Goal: Transaction & Acquisition: Purchase product/service

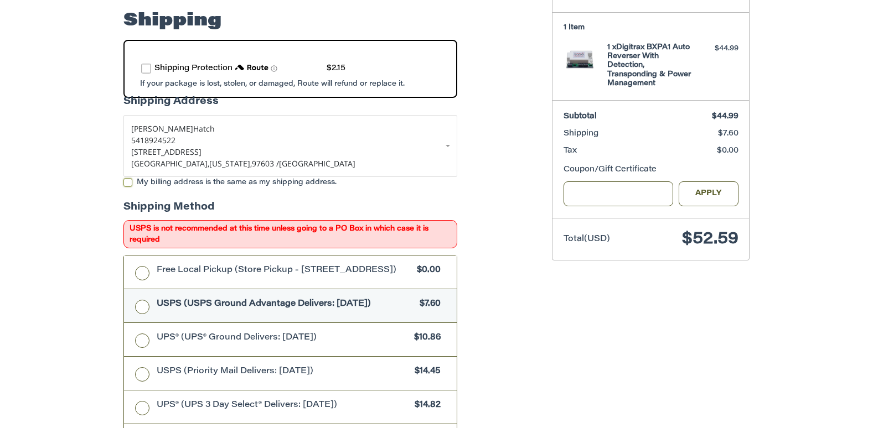
scroll to position [210, 0]
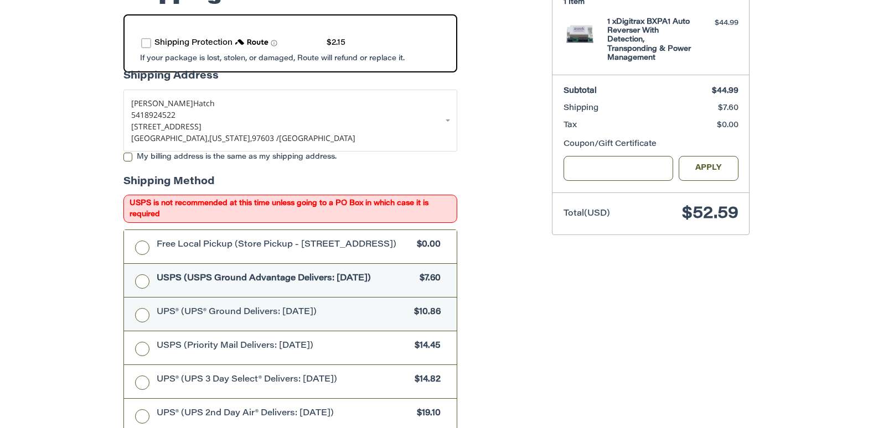
click at [142, 320] on label "UPS® (UPS® Ground Delivers: Fri, Sep 26) $10.86" at bounding box center [290, 314] width 333 height 33
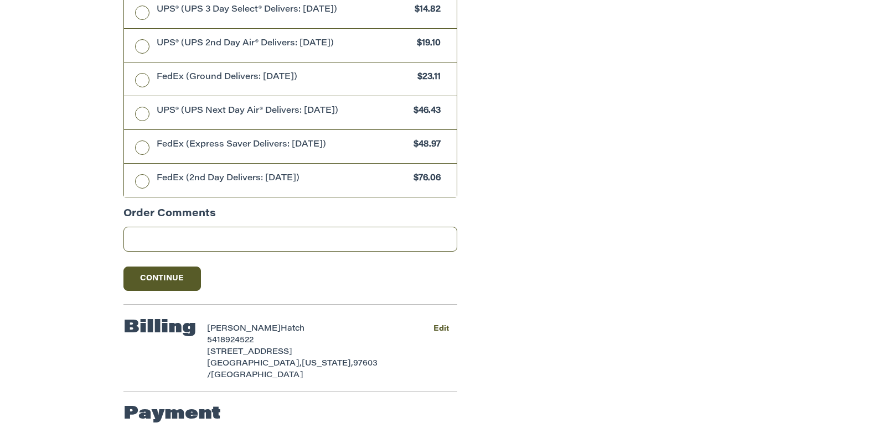
scroll to position [588, 0]
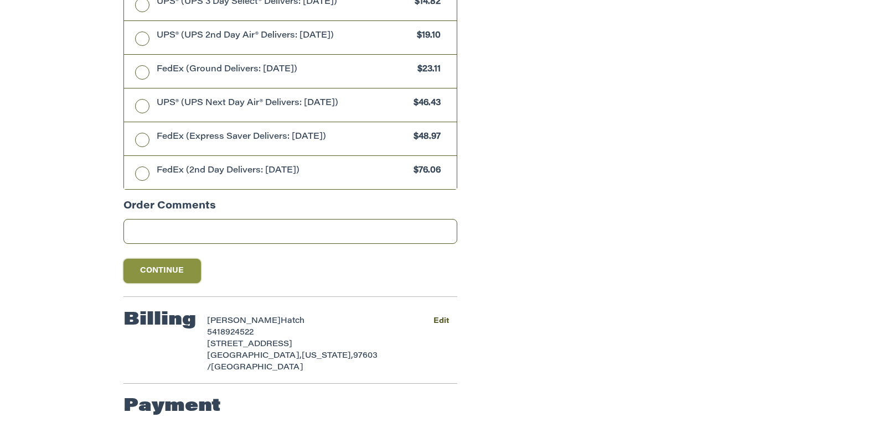
click at [173, 268] on button "Continue" at bounding box center [161, 271] width 77 height 24
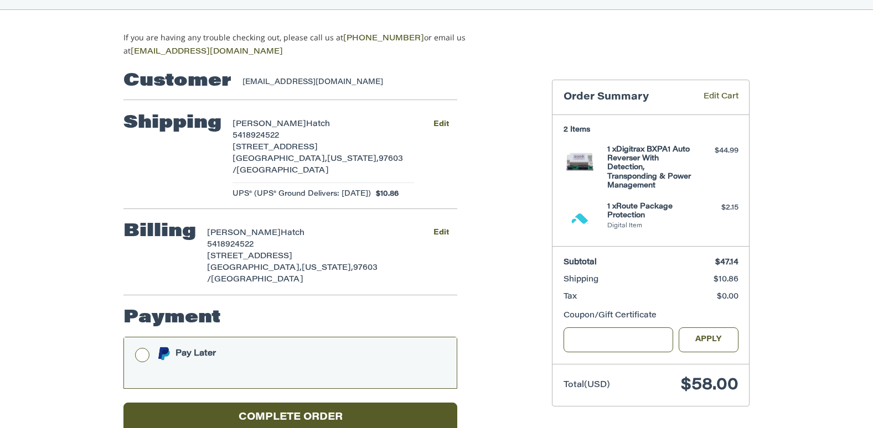
scroll to position [86, 0]
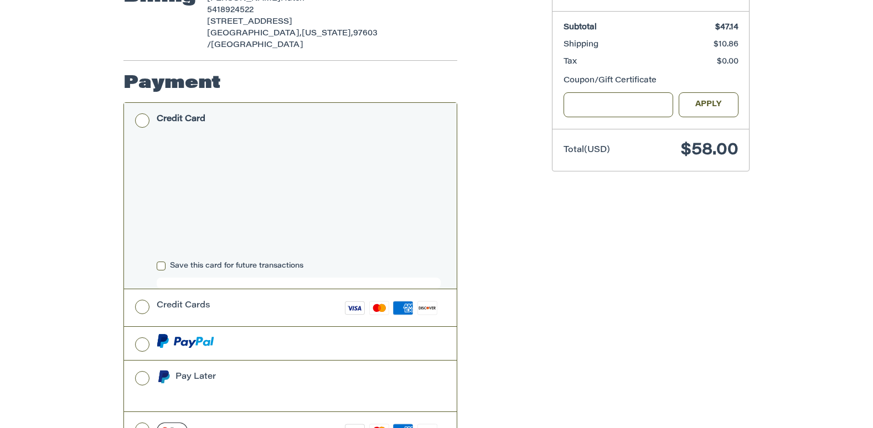
scroll to position [319, 0]
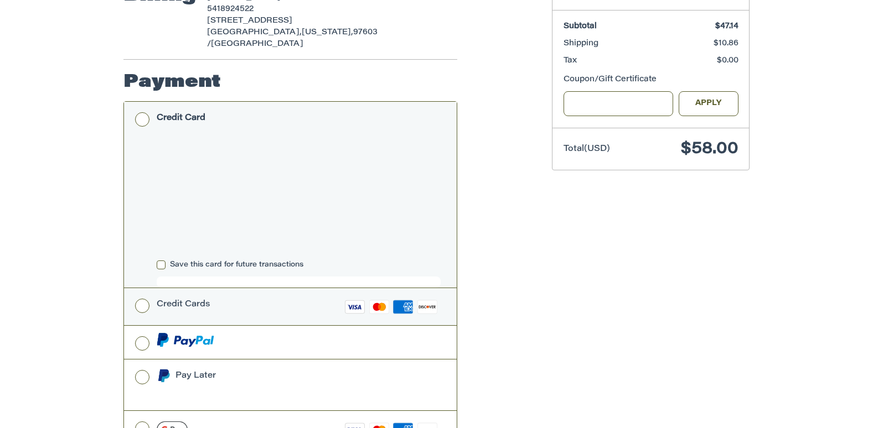
click at [139, 288] on label "Credit Cards Visa Master Amex Discover" at bounding box center [290, 306] width 333 height 37
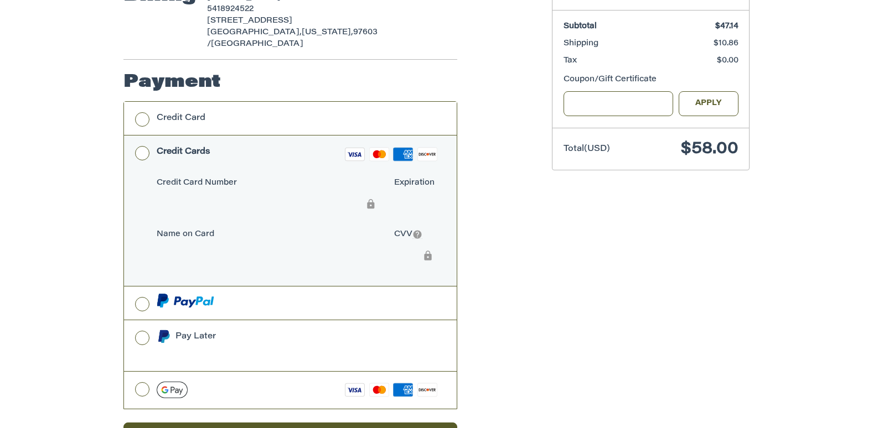
scroll to position [343, 0]
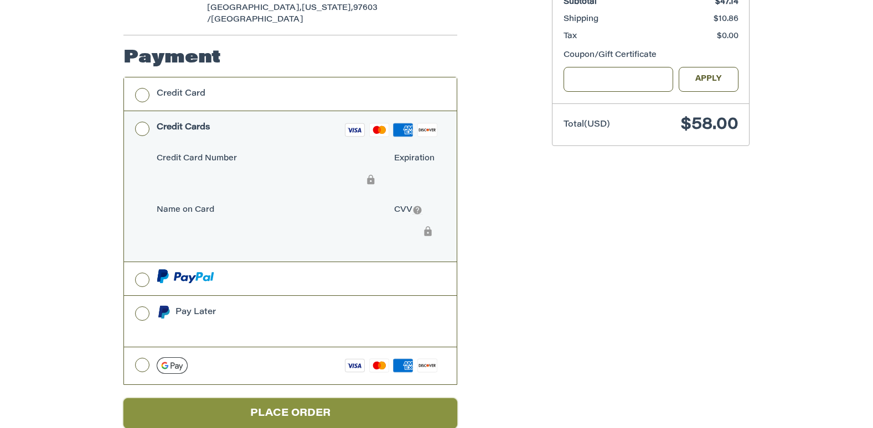
click at [283, 398] on button "Place Order" at bounding box center [290, 413] width 334 height 30
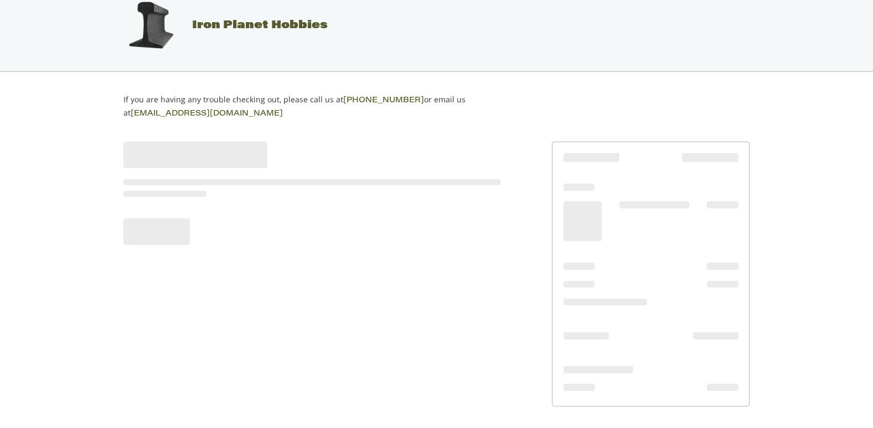
scroll to position [17, 0]
